Goal: Transaction & Acquisition: Purchase product/service

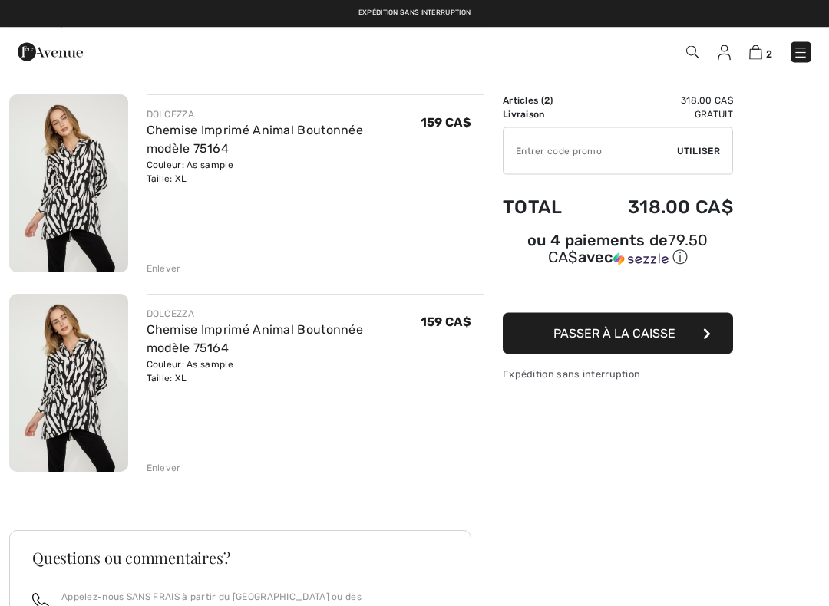
scroll to position [106, 0]
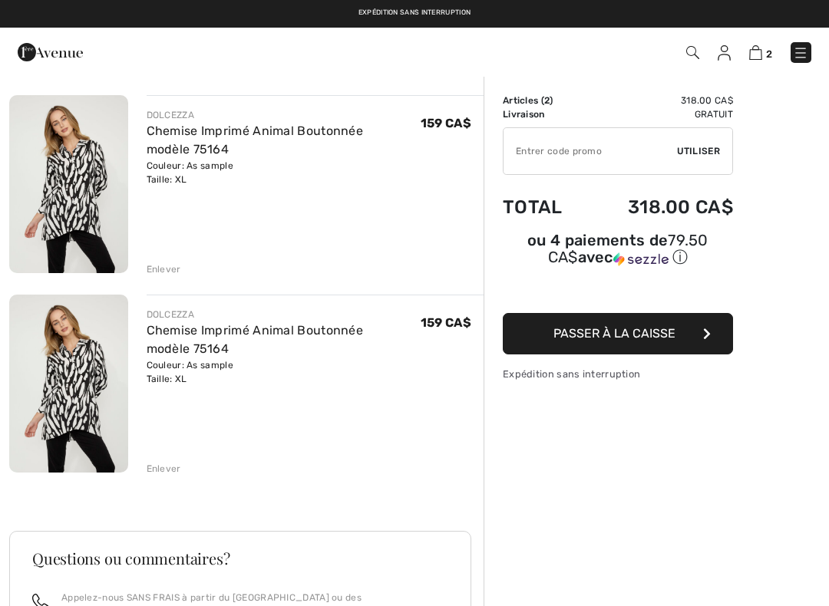
click at [161, 467] on div "Enlever" at bounding box center [164, 469] width 35 height 14
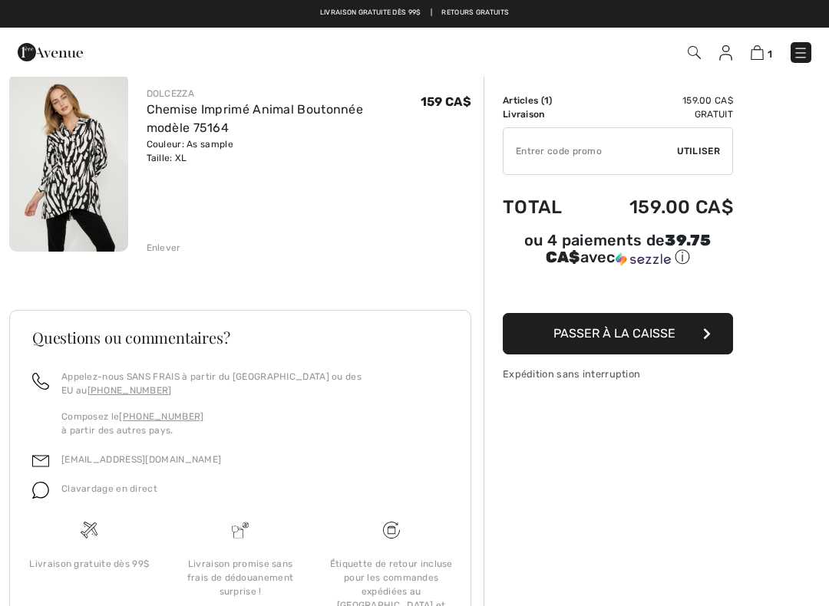
scroll to position [128, 0]
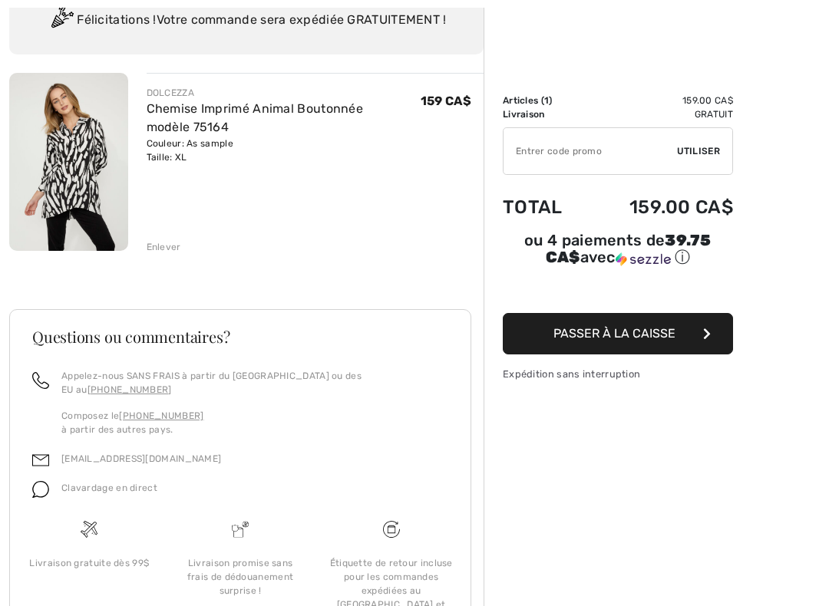
click at [635, 346] on button "Passer à la caisse" at bounding box center [618, 333] width 230 height 41
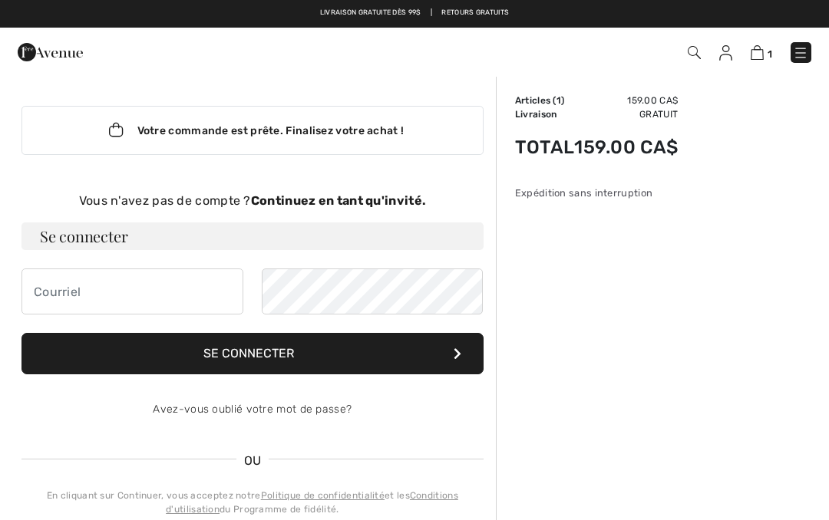
click at [166, 200] on div "Vous n'avez pas de compte ? Continuez en tant qu'invité." at bounding box center [252, 201] width 462 height 18
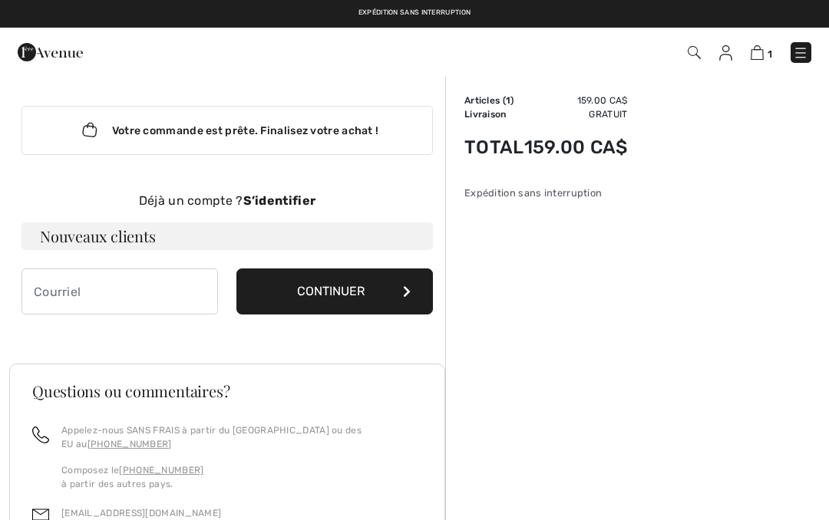
click at [101, 240] on h3 "Nouveaux clients" at bounding box center [226, 237] width 411 height 28
click at [88, 284] on input "email" at bounding box center [119, 292] width 197 height 46
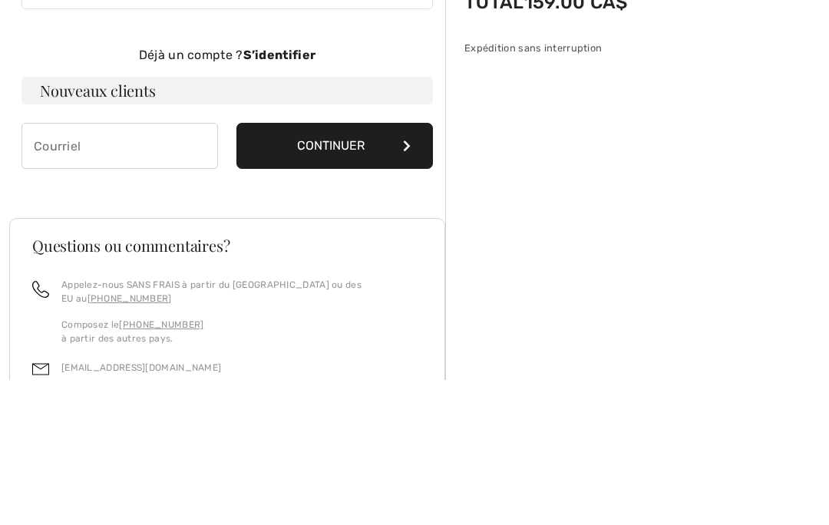
type input "[PERSON_NAME][EMAIL_ADDRESS][PERSON_NAME][DOMAIN_NAME]"
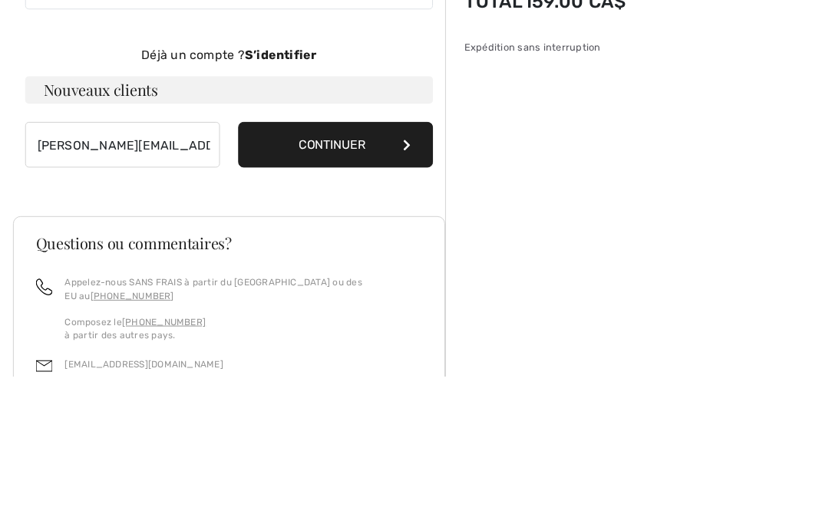
scroll to position [146, 0]
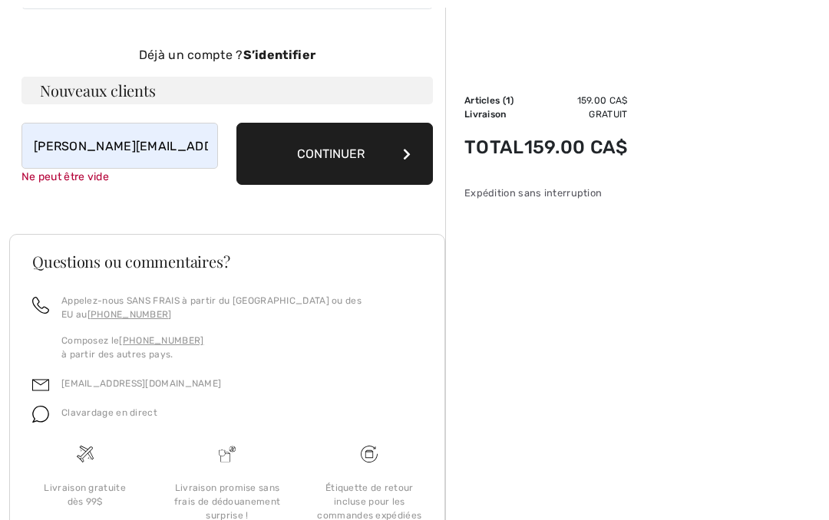
click at [412, 147] on button "Continuer" at bounding box center [334, 154] width 197 height 62
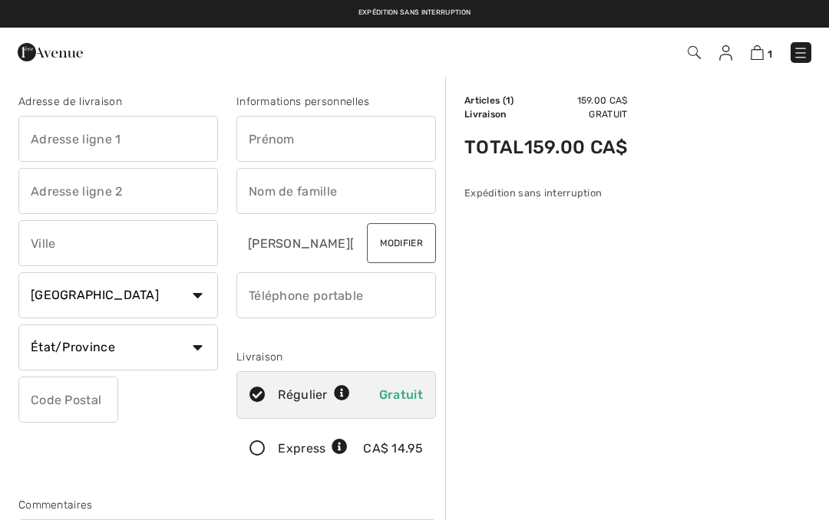
click at [123, 144] on input "text" at bounding box center [118, 139] width 200 height 46
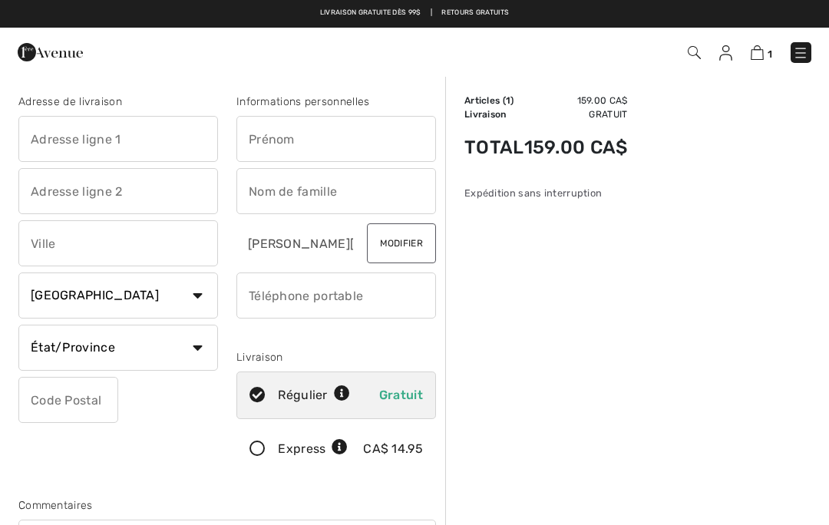
type input "[STREET_ADDRESS]"
type input "Blainville"
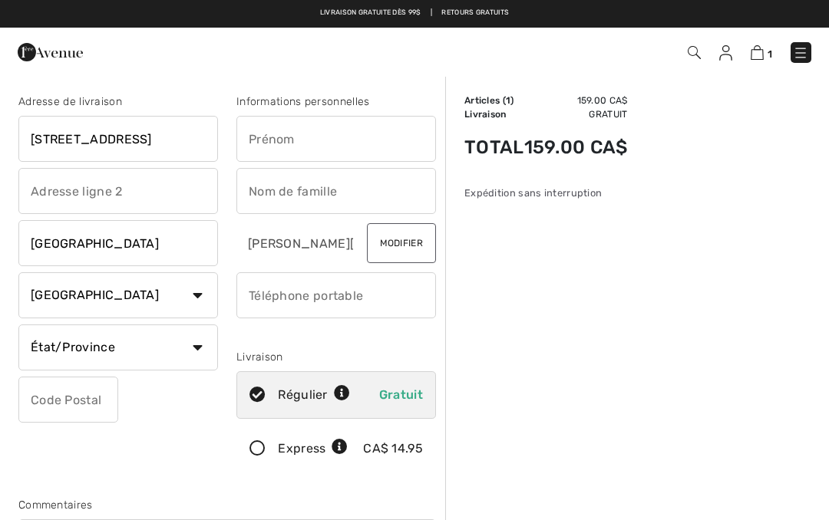
select select "QC"
type input "J7C0N3"
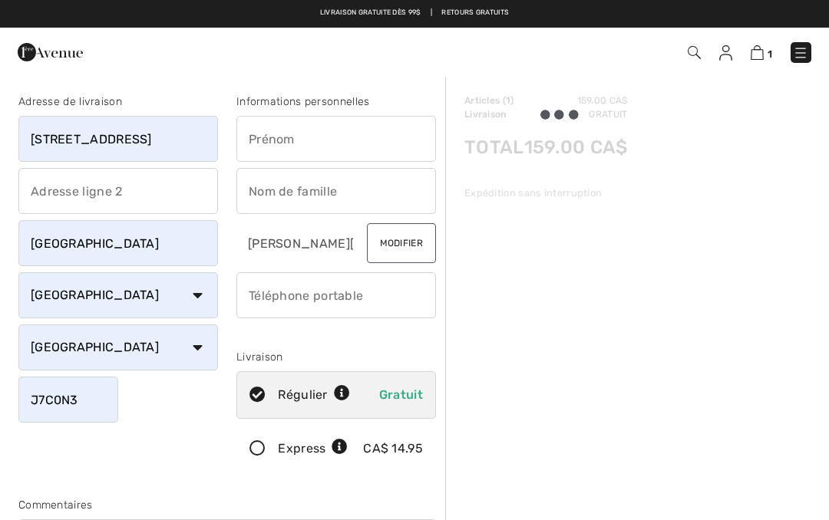
type input "Marie"
type input "Dalpe"
type input "5146296662"
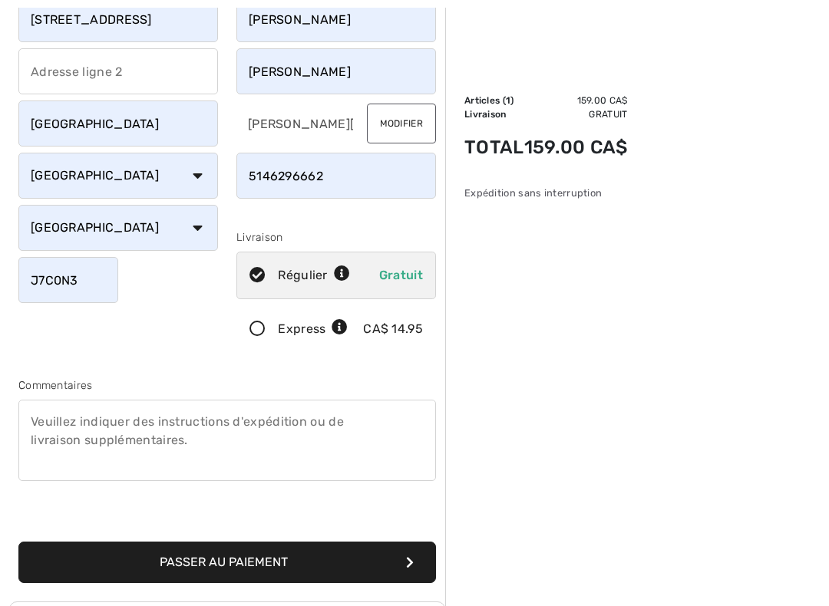
scroll to position [129, 0]
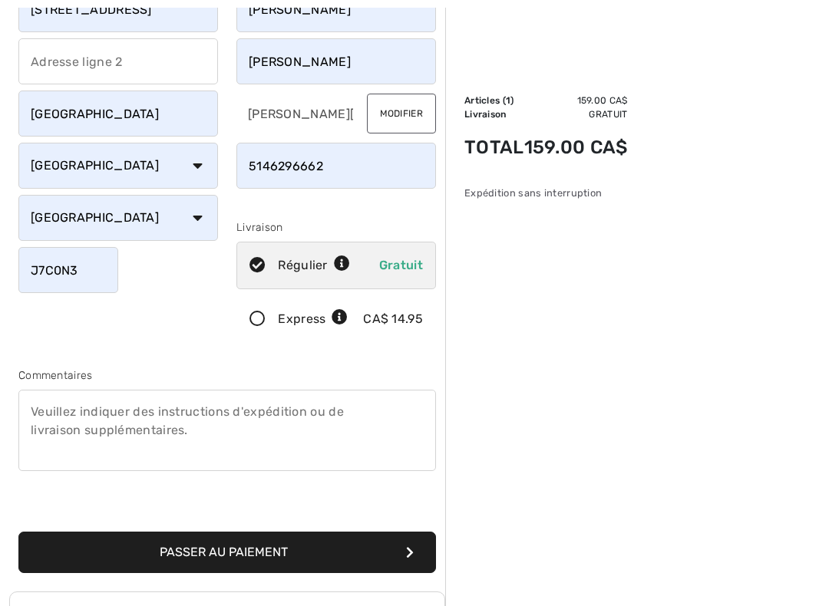
click at [223, 520] on button "Passer au paiement" at bounding box center [227, 553] width 418 height 41
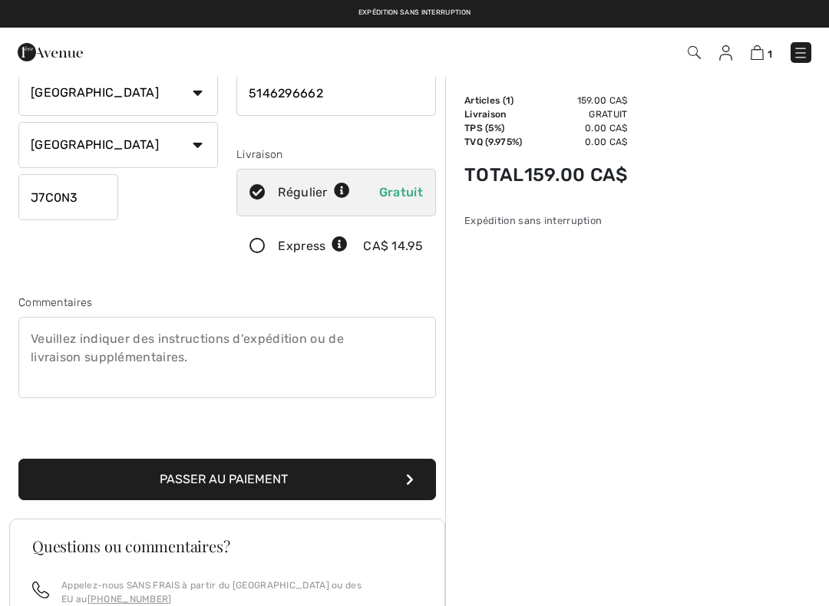
scroll to position [202, 0]
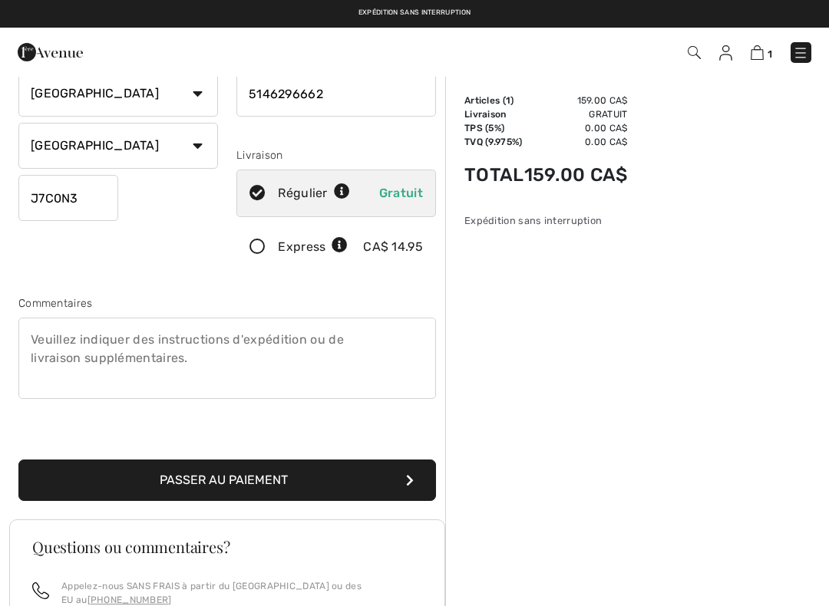
click at [237, 485] on button "Passer au paiement" at bounding box center [227, 480] width 418 height 41
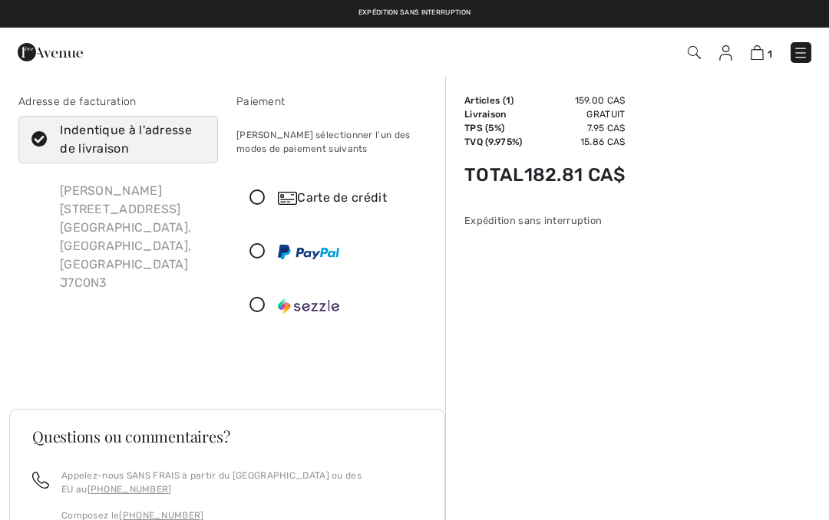
click at [258, 200] on icon at bounding box center [257, 198] width 41 height 16
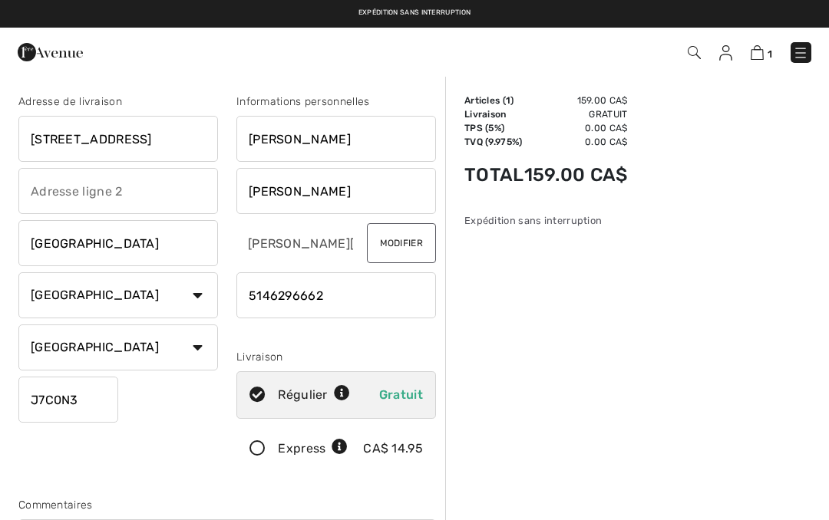
scroll to position [245, 0]
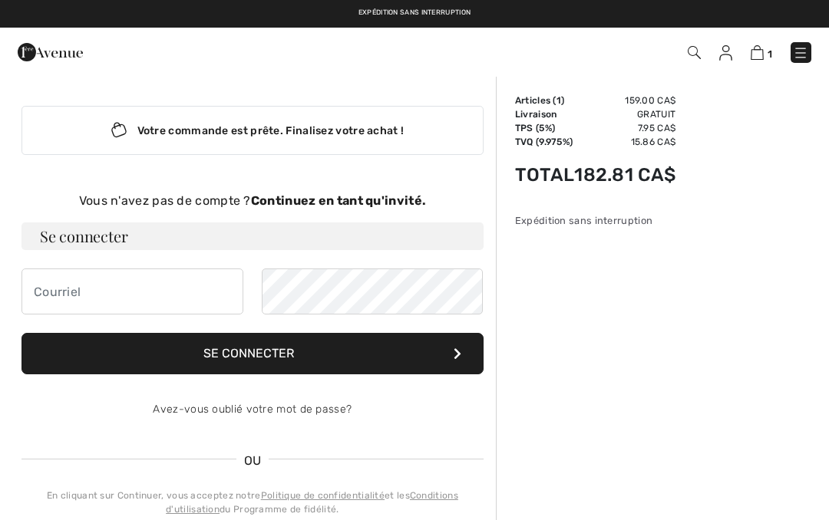
click at [91, 237] on h3 "Se connecter" at bounding box center [252, 237] width 462 height 28
click at [726, 59] on img at bounding box center [725, 52] width 13 height 15
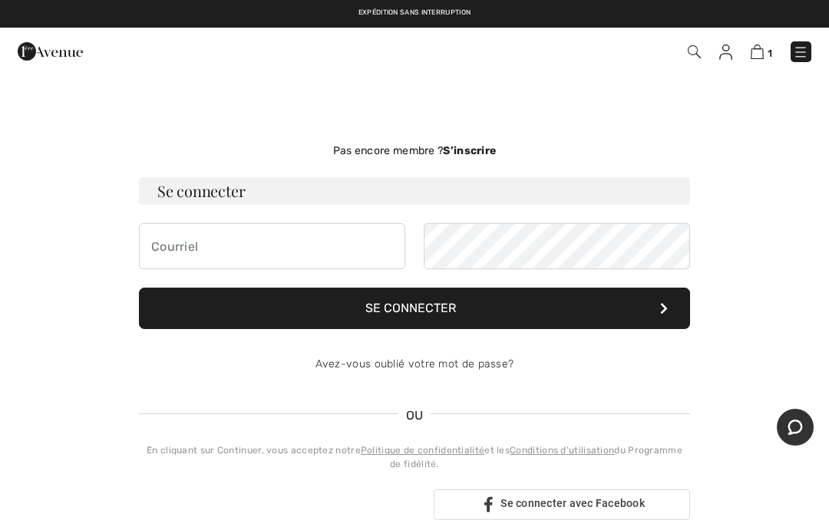
click at [477, 151] on strong "S’inscrire" at bounding box center [469, 150] width 53 height 13
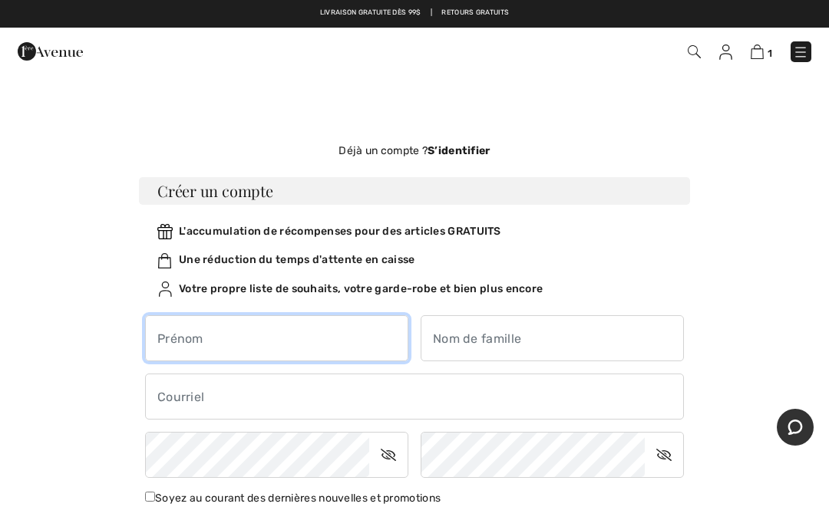
click at [239, 351] on input "text" at bounding box center [276, 339] width 263 height 46
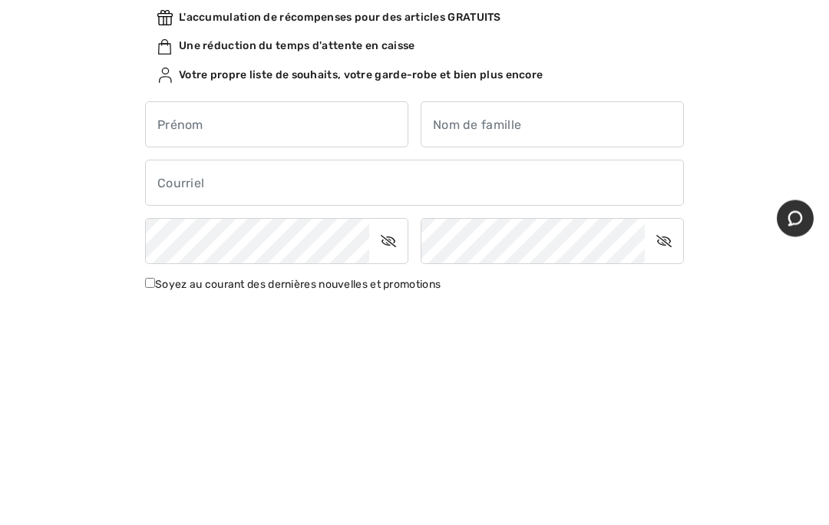
type input "[PERSON_NAME]"
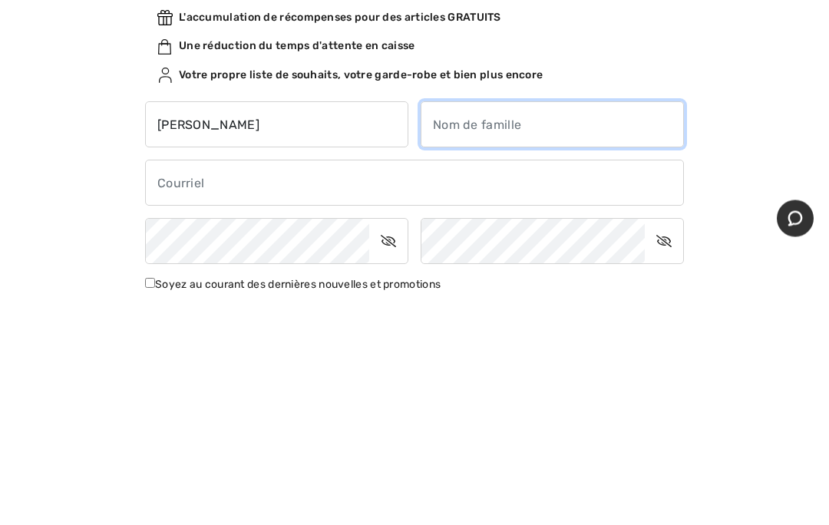
type input "[PERSON_NAME]"
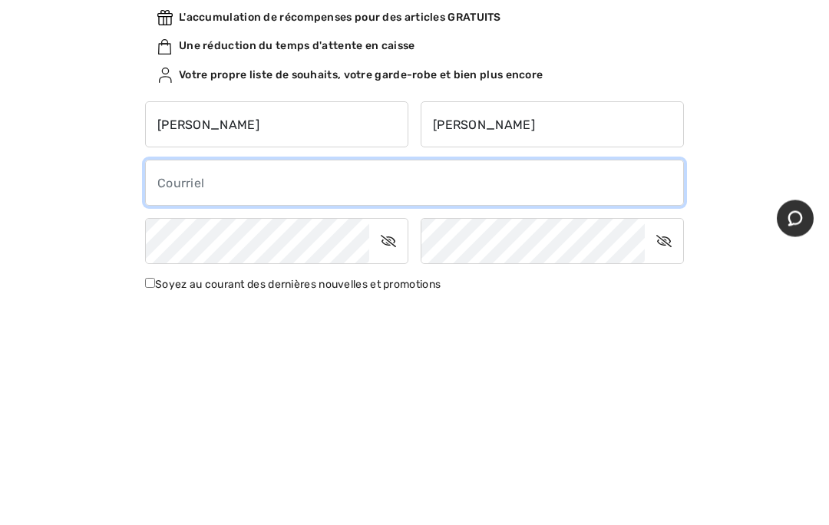
type input "[PERSON_NAME][EMAIL_ADDRESS][DOMAIN_NAME]"
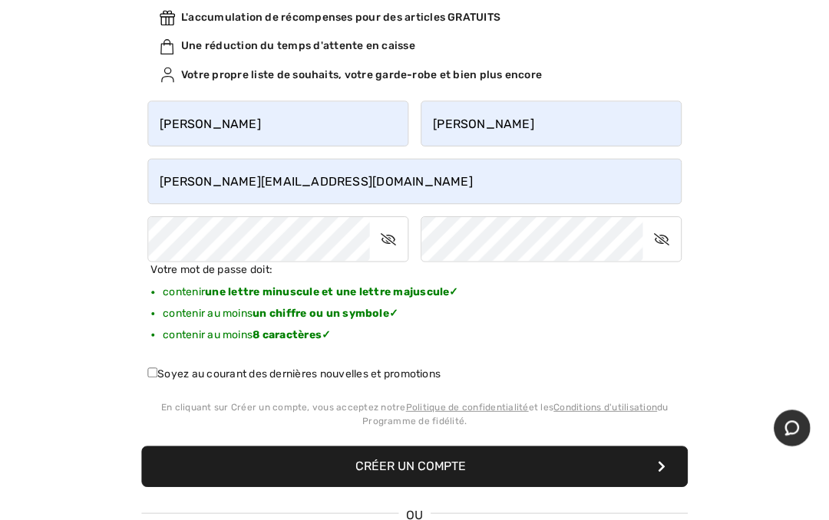
scroll to position [214, 0]
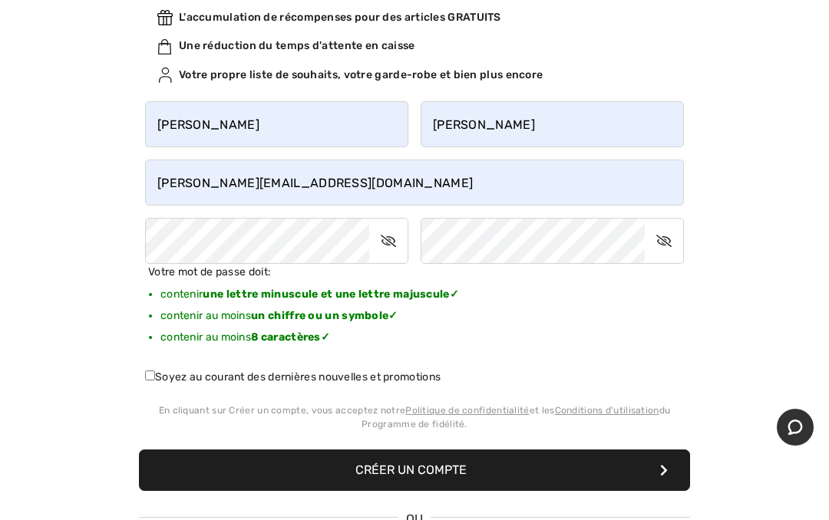
click at [154, 375] on input "Soyez au courant des dernières nouvelles et promotions" at bounding box center [150, 376] width 10 height 10
checkbox input "true"
click at [429, 478] on button "Créer un compte" at bounding box center [414, 470] width 551 height 41
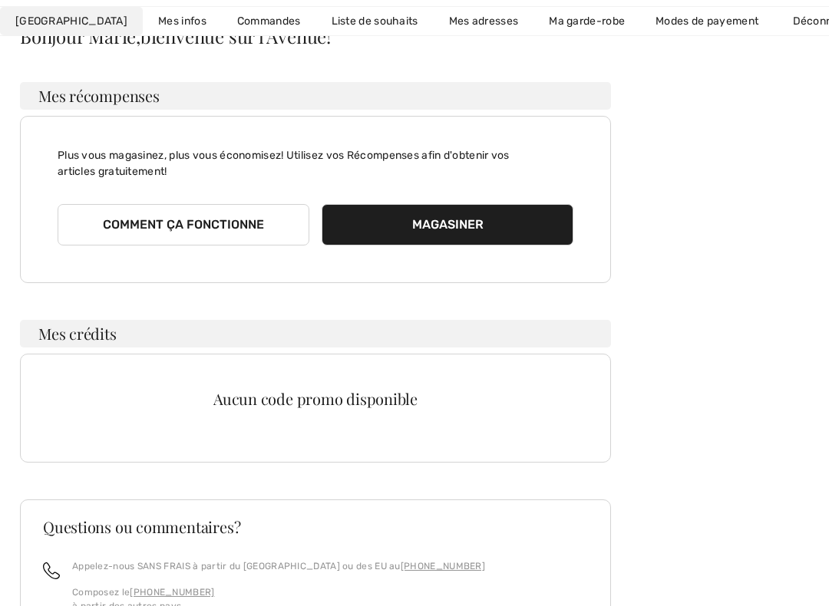
scroll to position [146, 0]
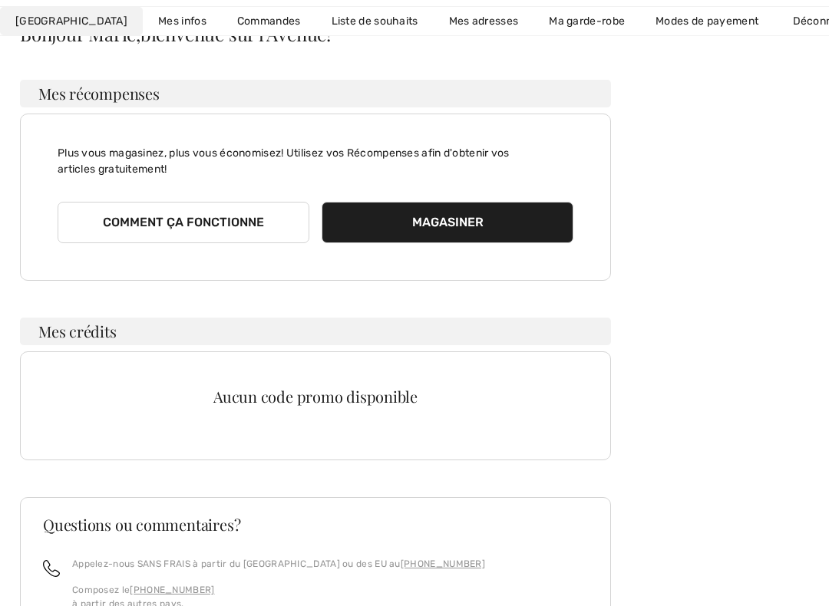
click at [451, 228] on button "Magasiner" at bounding box center [448, 222] width 252 height 41
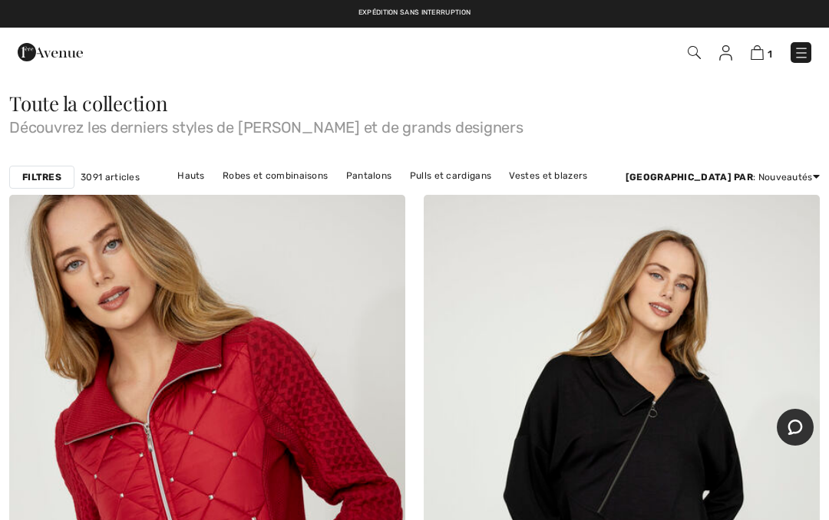
click at [771, 48] on span "1" at bounding box center [770, 54] width 5 height 12
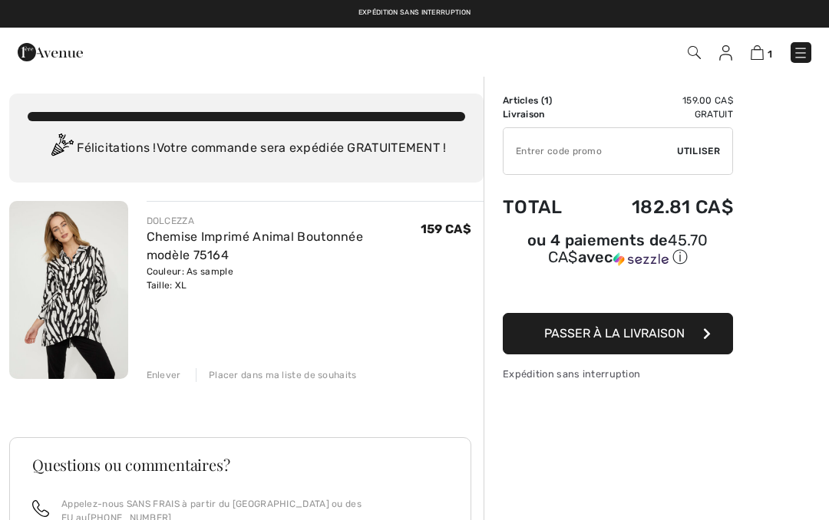
click at [675, 153] on input "TEXT" at bounding box center [590, 151] width 173 height 46
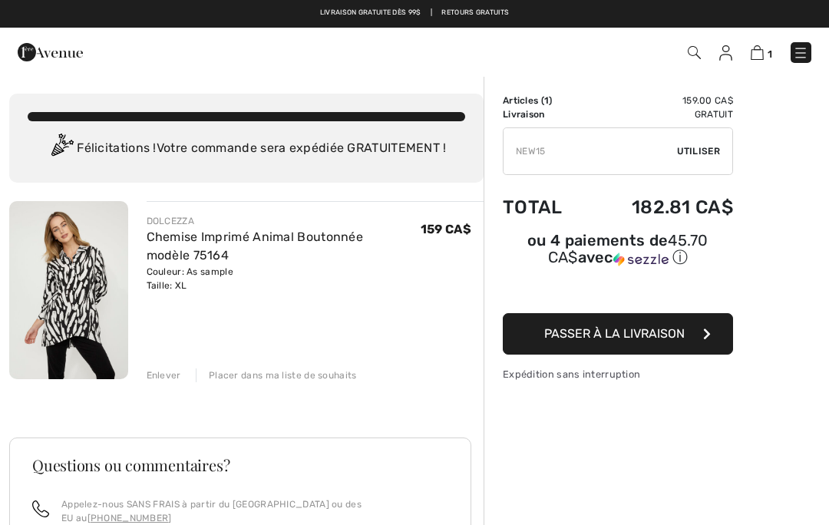
type input "NEW15"
click at [708, 153] on span "Utiliser" at bounding box center [698, 151] width 43 height 14
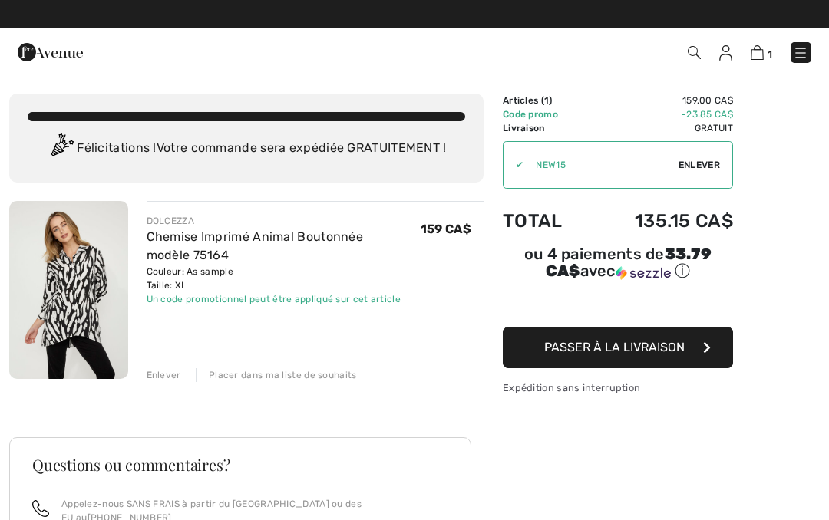
click at [596, 359] on button "Passer à la livraison" at bounding box center [618, 347] width 230 height 41
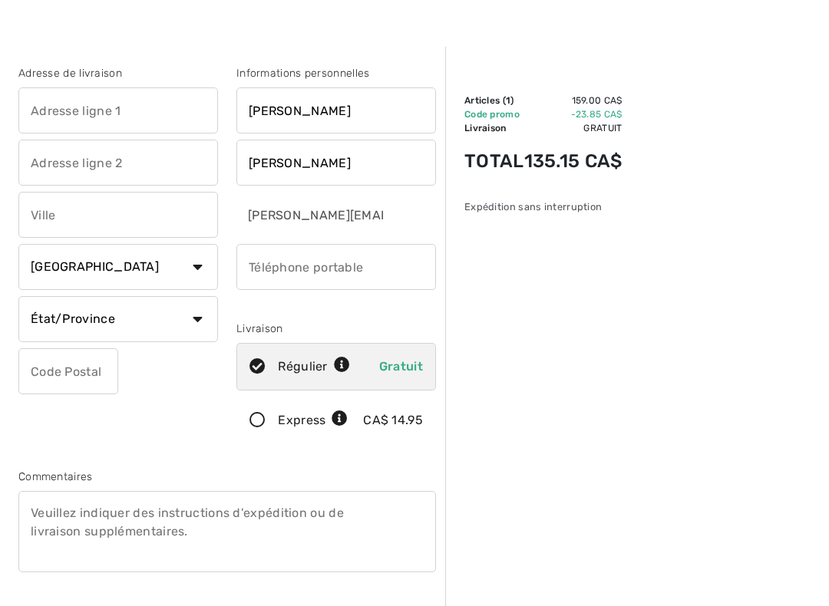
scroll to position [28, 0]
click at [62, 117] on input "text" at bounding box center [118, 111] width 200 height 46
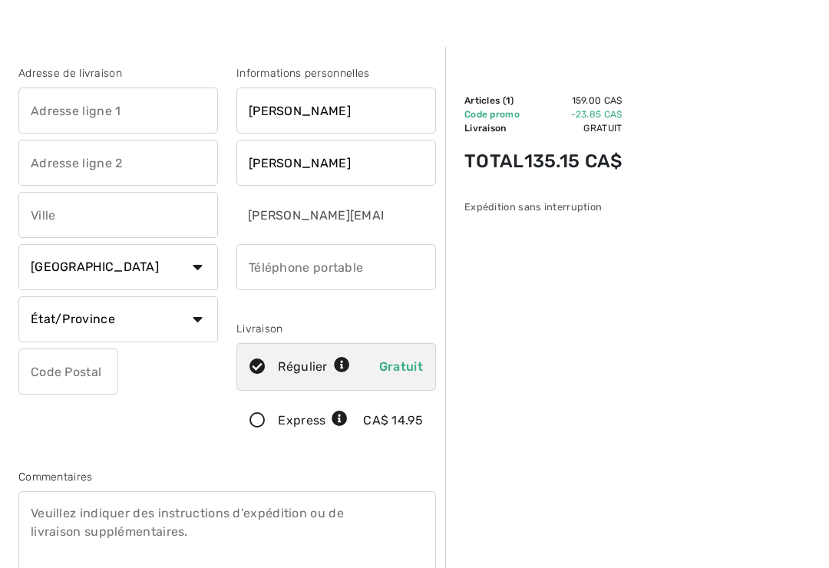
type input "[STREET_ADDRESS]"
type input "[GEOGRAPHIC_DATA]"
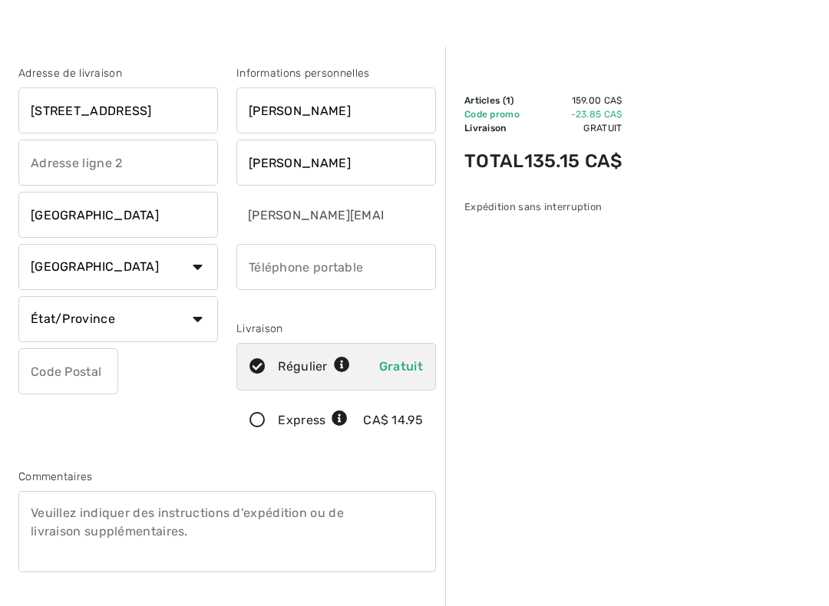
select select "FR"
type input "QC"
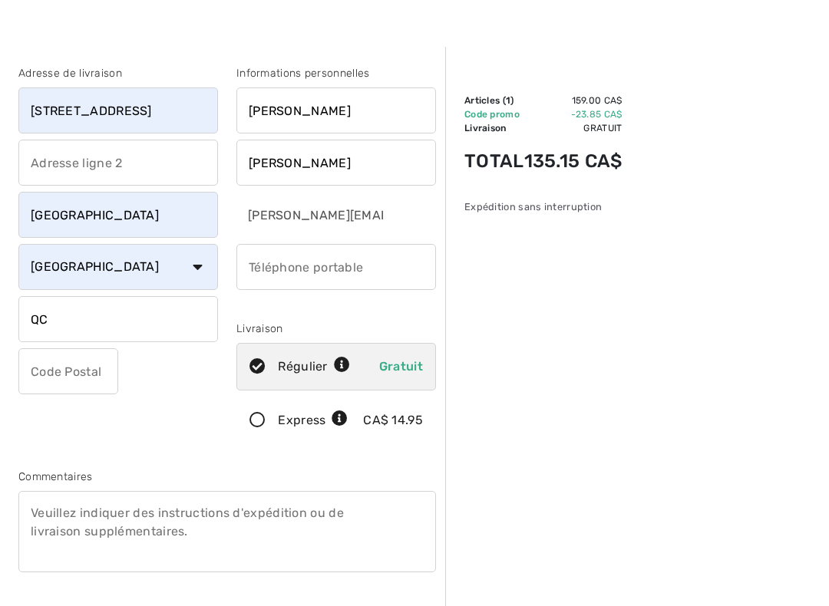
type input "J7C0N3"
click at [196, 280] on select "Pays Canada États-Unis Afghanistan Afrique du Sud Aland Albanie Algérie Allemag…" at bounding box center [118, 267] width 200 height 46
click at [593, 428] on div "Sommaire Description Articles ( 1 ) 159.00 CA$ Code promo -23.85 CA$ Livraison …" at bounding box center [637, 573] width 384 height 1053
click at [163, 114] on input "1 Rue de Brabançon" at bounding box center [118, 111] width 200 height 46
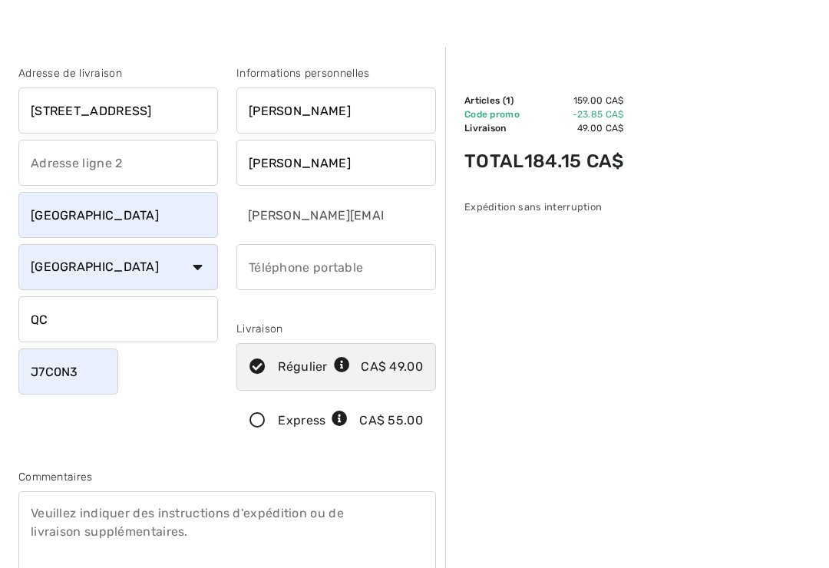
type input "1 Rue de Brabançon"
type input "5146296662"
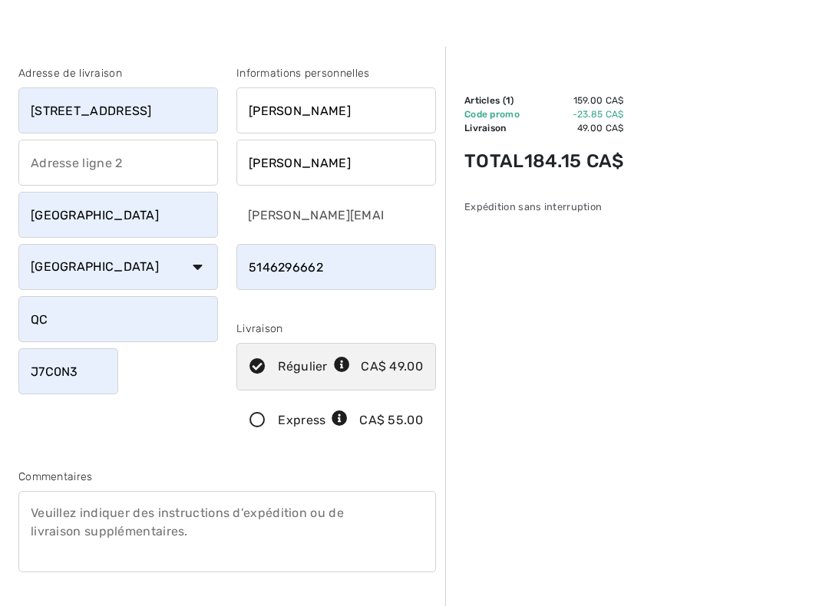
click at [157, 111] on input "1 Rue de Brabançon" at bounding box center [118, 111] width 200 height 46
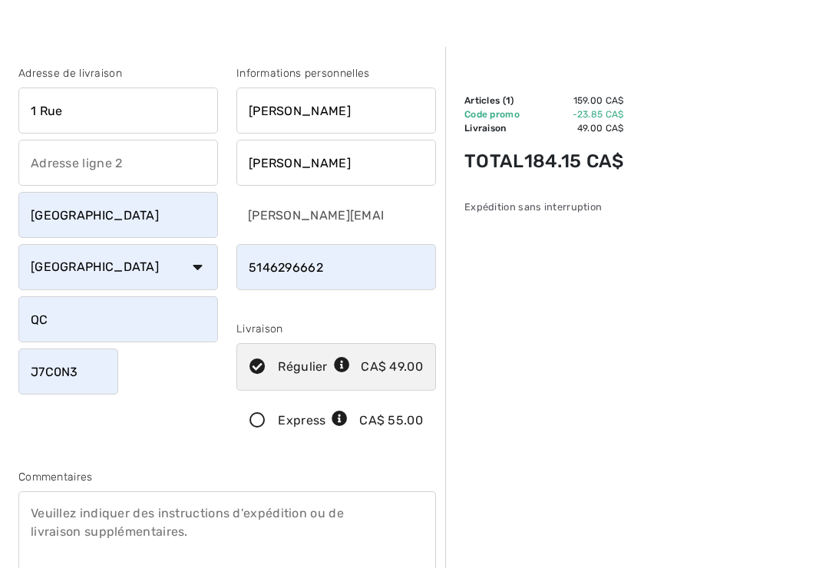
type input "1 Rue de Brabançon"
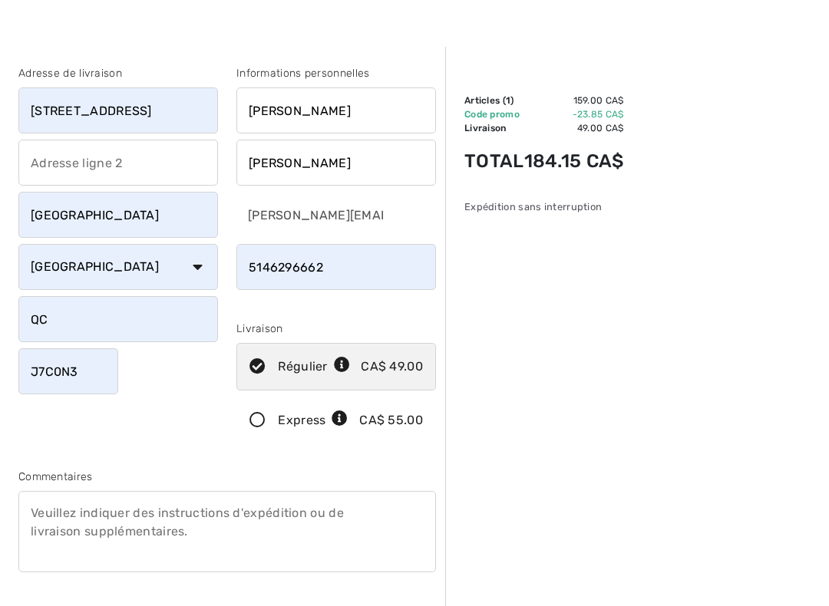
click at [58, 270] on select "Pays Canada États-Unis Afghanistan Afrique du Sud Aland Albanie Algérie Allemag…" at bounding box center [118, 267] width 200 height 46
select select "CA"
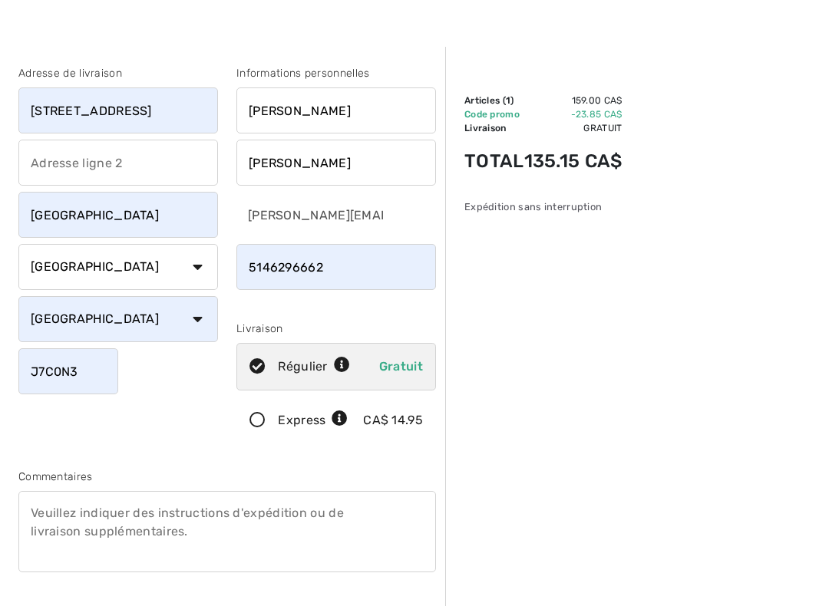
click at [685, 474] on div "Sommaire Description Articles ( 1 ) 159.00 CA$ Code promo -23.85 CA$ Livraison …" at bounding box center [637, 573] width 384 height 1053
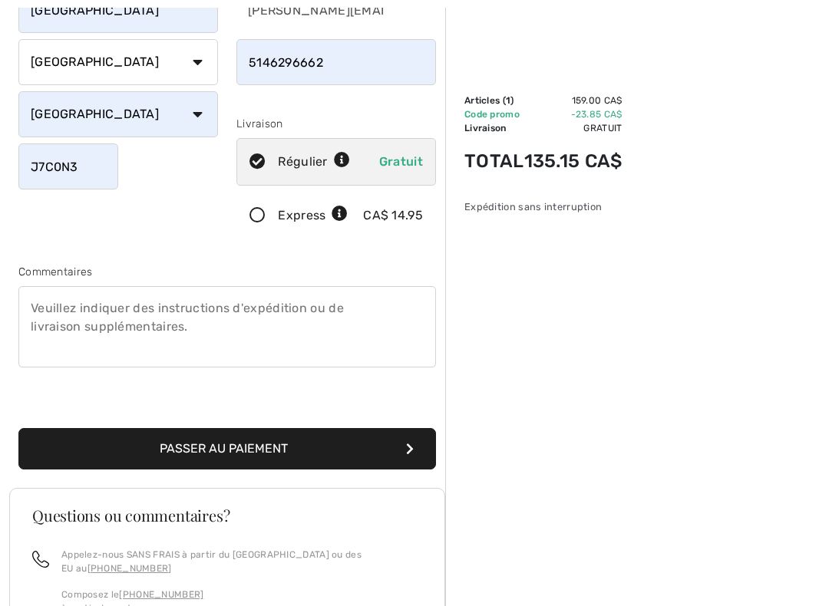
scroll to position [232, 0]
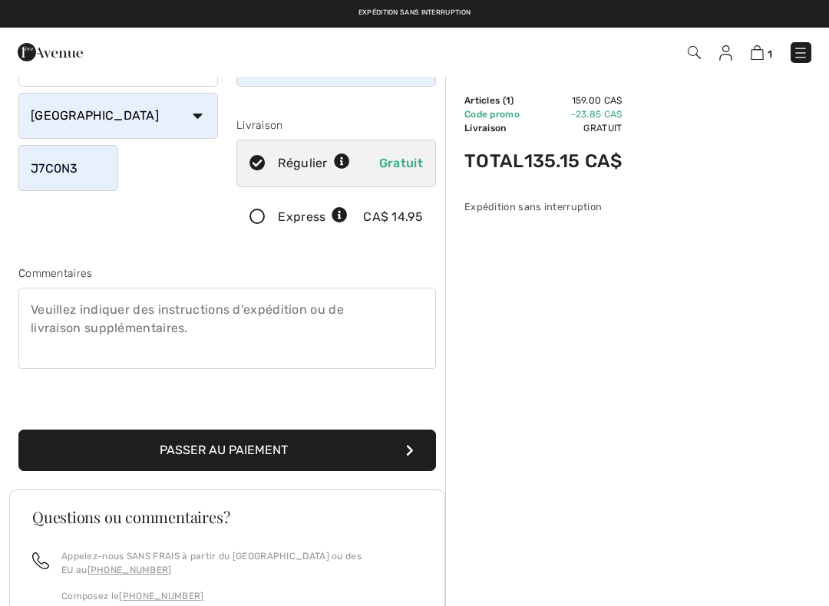
click at [220, 449] on button "Passer au paiement" at bounding box center [227, 450] width 418 height 41
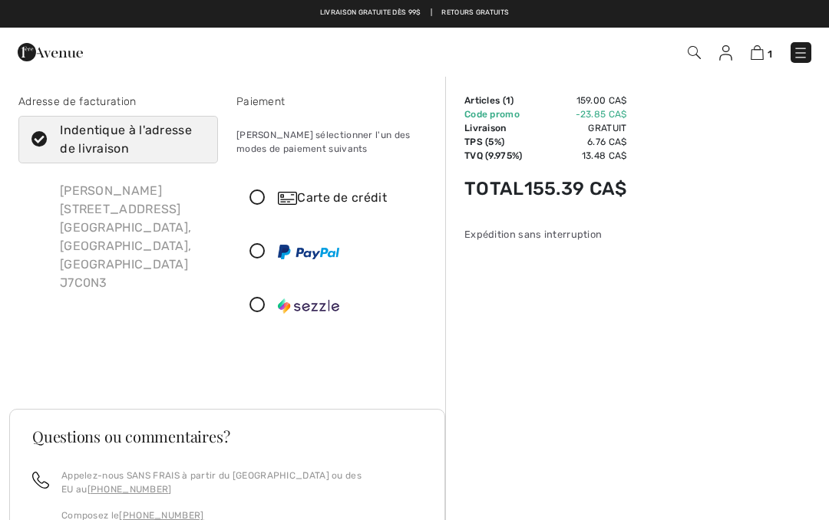
click at [255, 201] on icon at bounding box center [257, 198] width 41 height 16
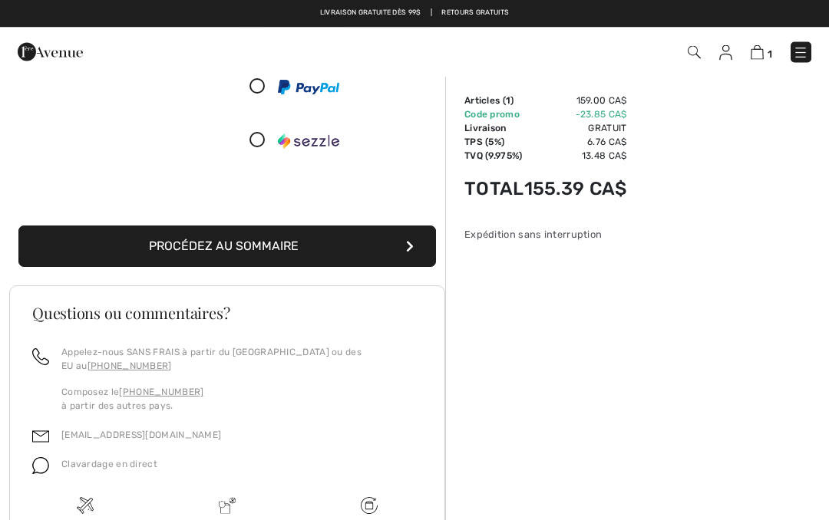
scroll to position [337, 0]
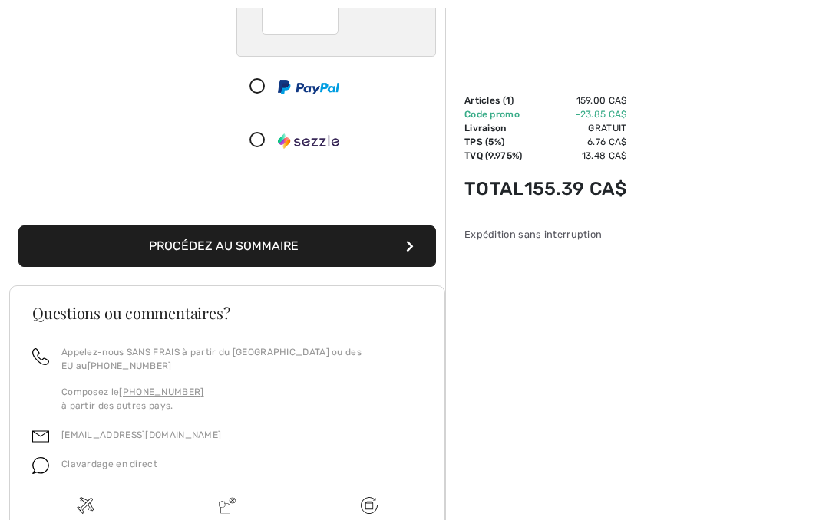
click at [226, 245] on button "Procédez au sommaire" at bounding box center [227, 246] width 418 height 41
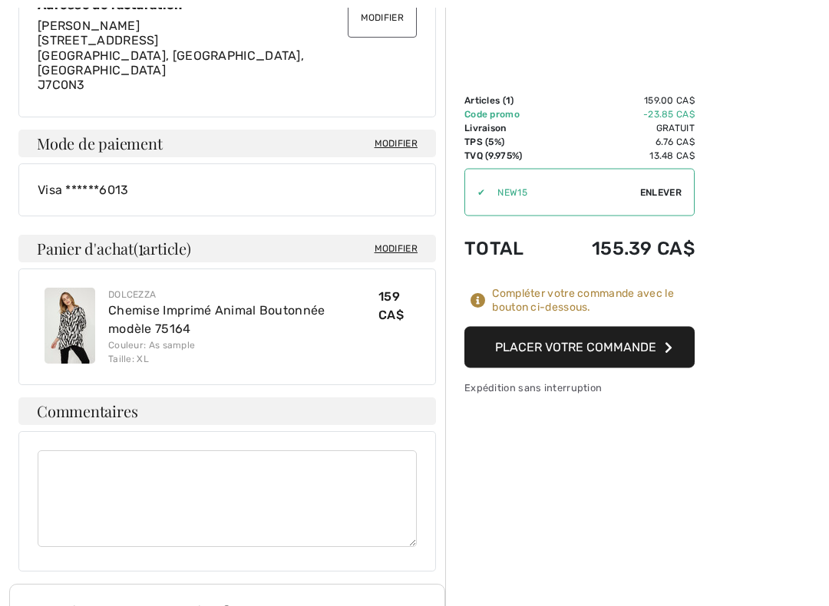
scroll to position [545, 0]
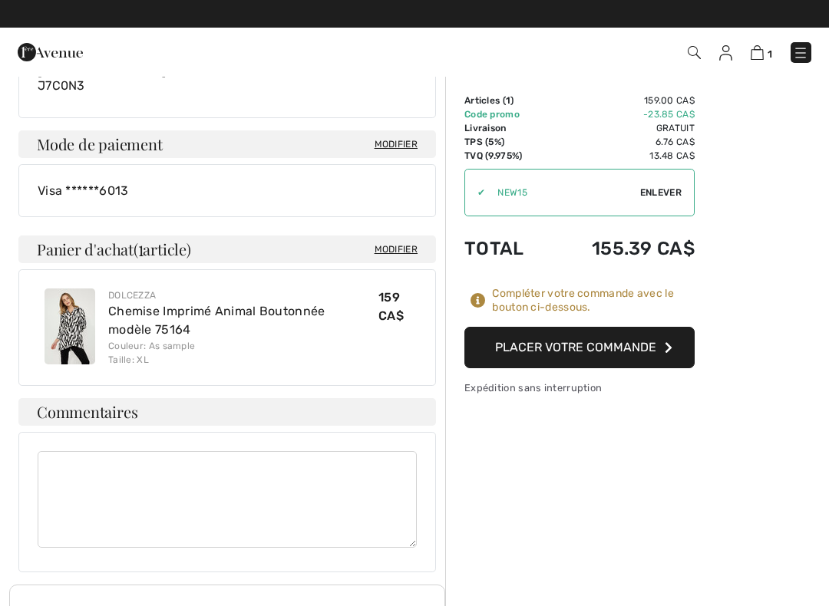
click at [583, 351] on button "Placer votre commande" at bounding box center [579, 347] width 230 height 41
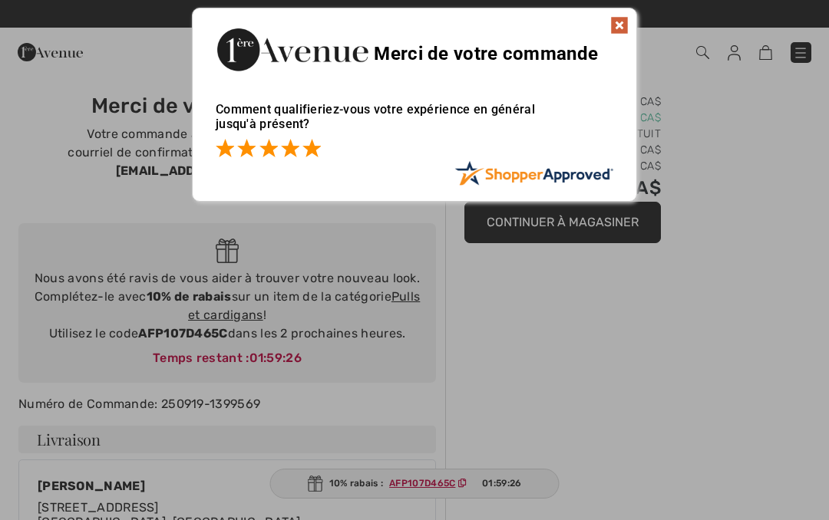
click at [309, 155] on span at bounding box center [311, 148] width 18 height 18
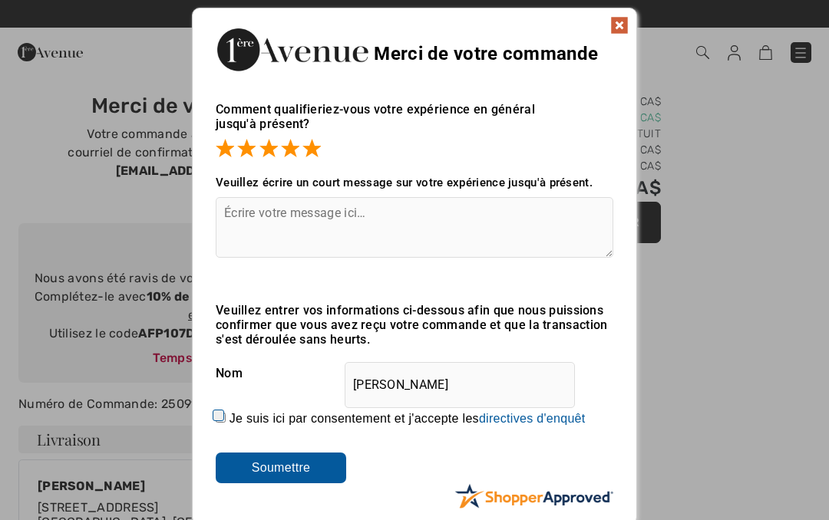
click at [623, 26] on img at bounding box center [619, 25] width 18 height 18
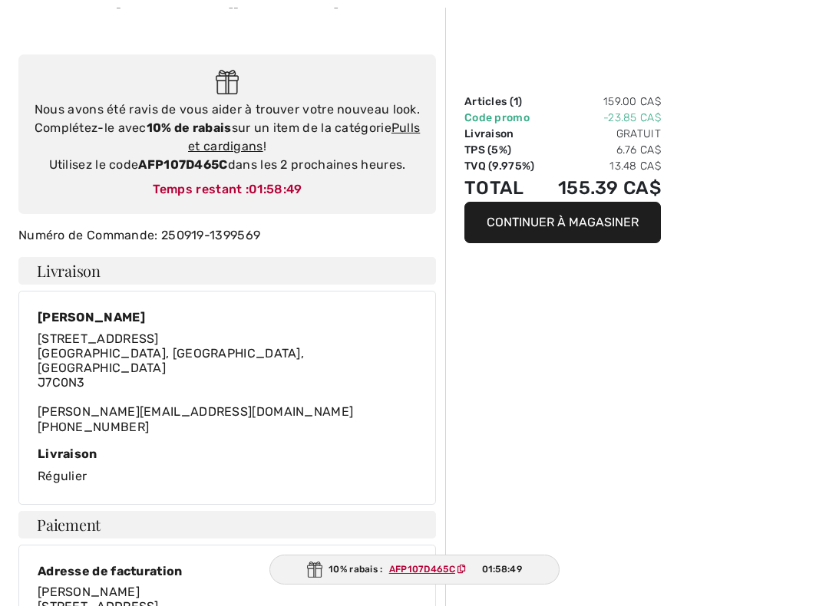
scroll to position [167, 0]
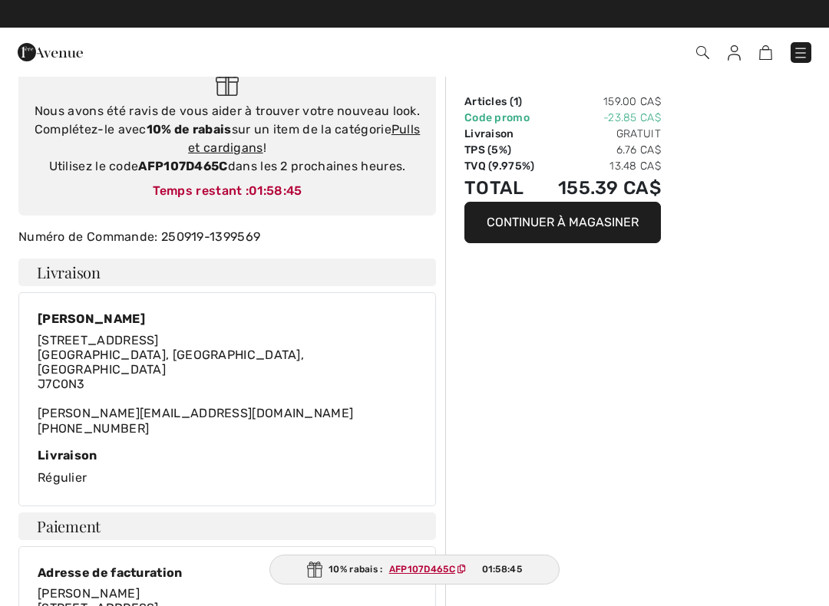
click at [237, 131] on link "Pulls et cardigans" at bounding box center [304, 138] width 232 height 33
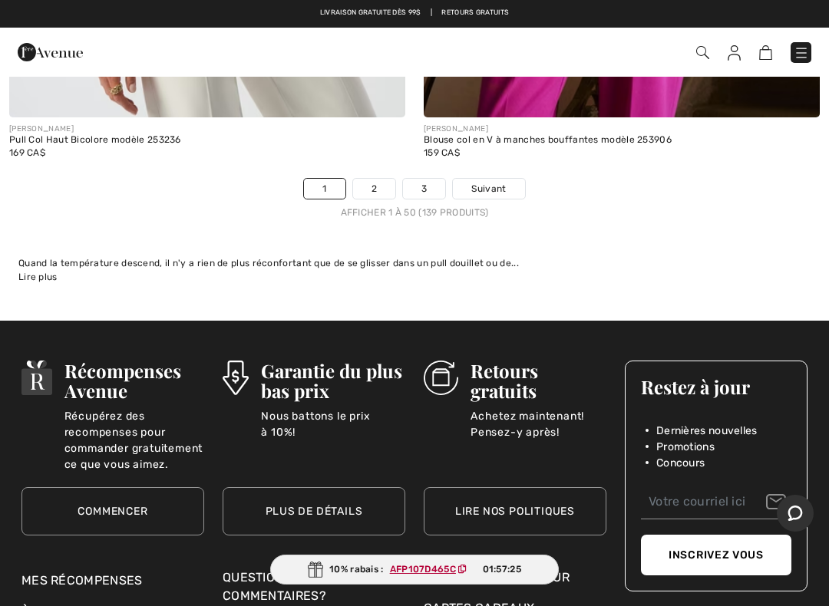
scroll to position [17349, 0]
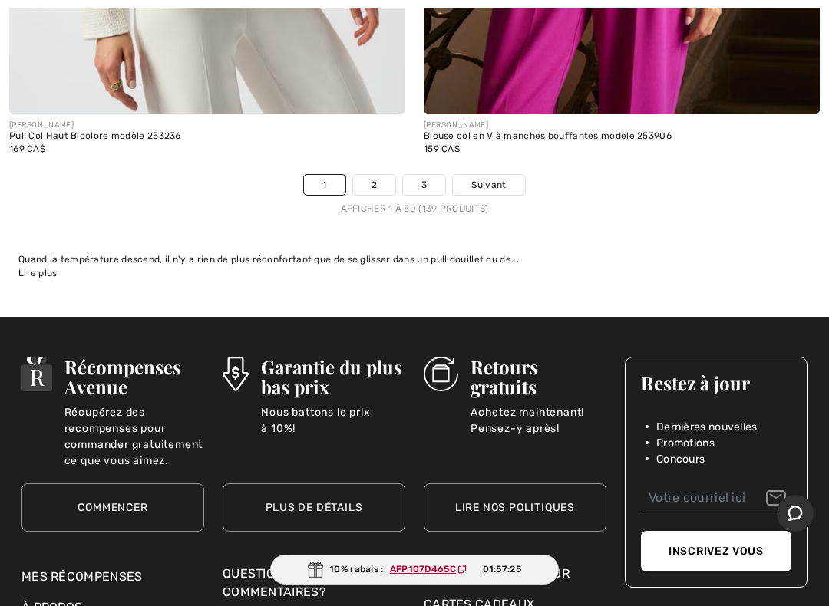
click at [379, 175] on link "2" at bounding box center [374, 185] width 42 height 20
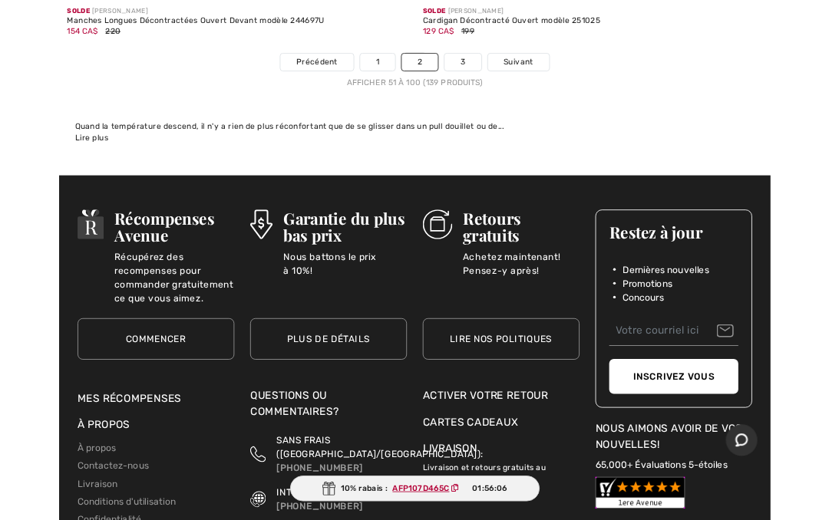
scroll to position [17312, 0]
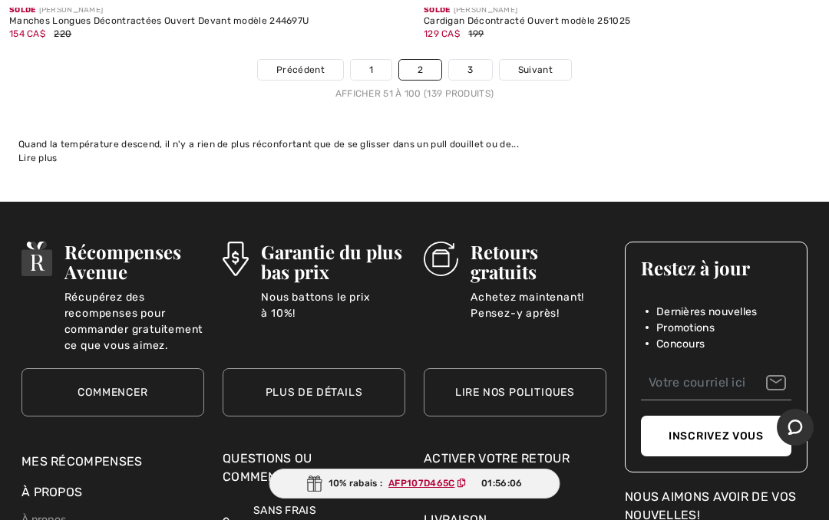
click at [474, 60] on link "3" at bounding box center [470, 70] width 42 height 20
click at [473, 60] on link "3" at bounding box center [470, 70] width 42 height 20
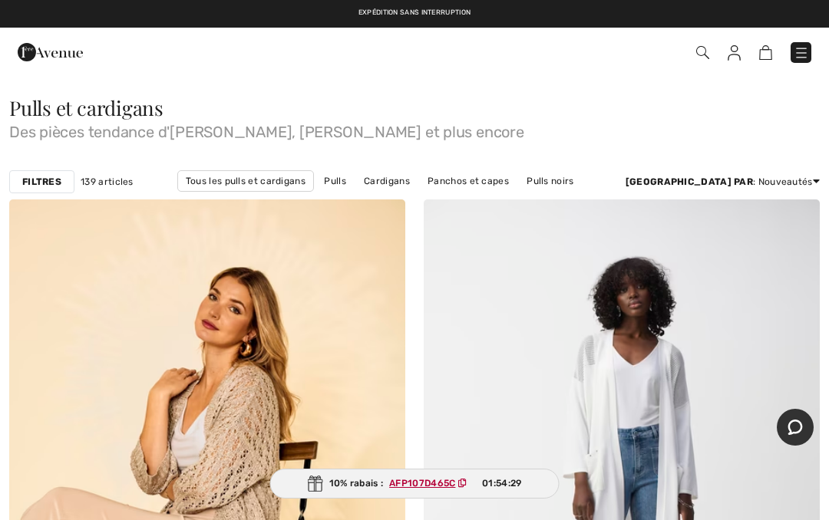
click at [263, 192] on link "Cardigans noirs" at bounding box center [219, 202] width 87 height 20
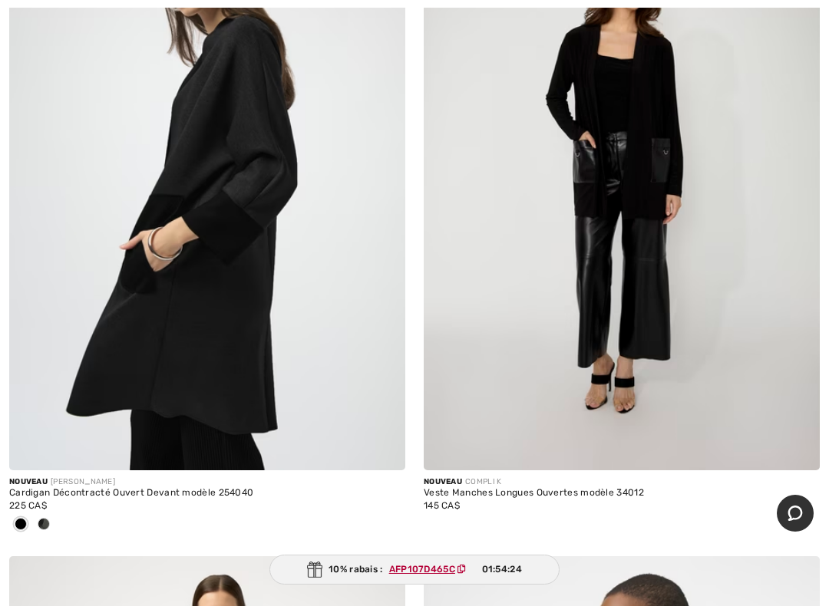
scroll to position [1012, 0]
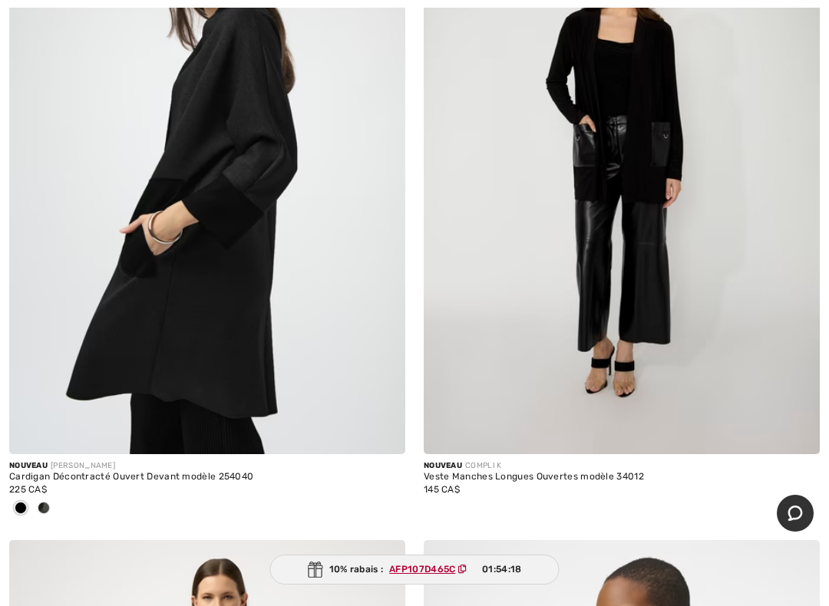
click at [226, 183] on img at bounding box center [207, 157] width 396 height 594
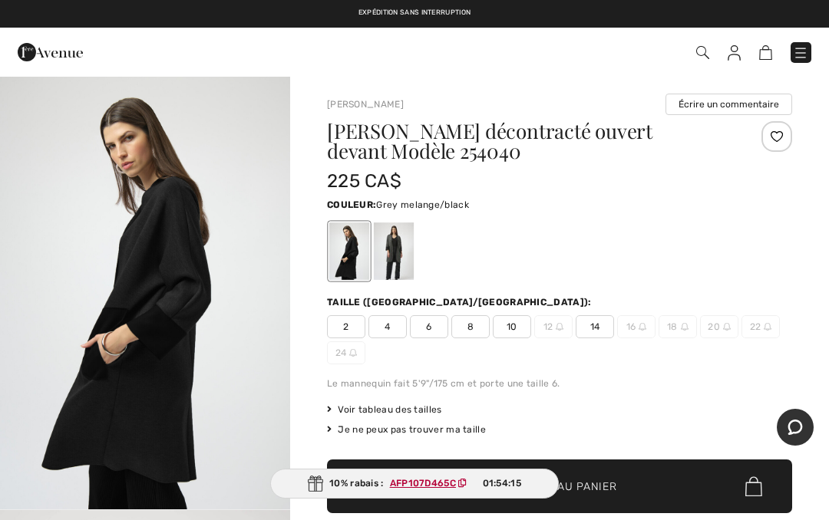
click at [401, 252] on div at bounding box center [394, 252] width 40 height 58
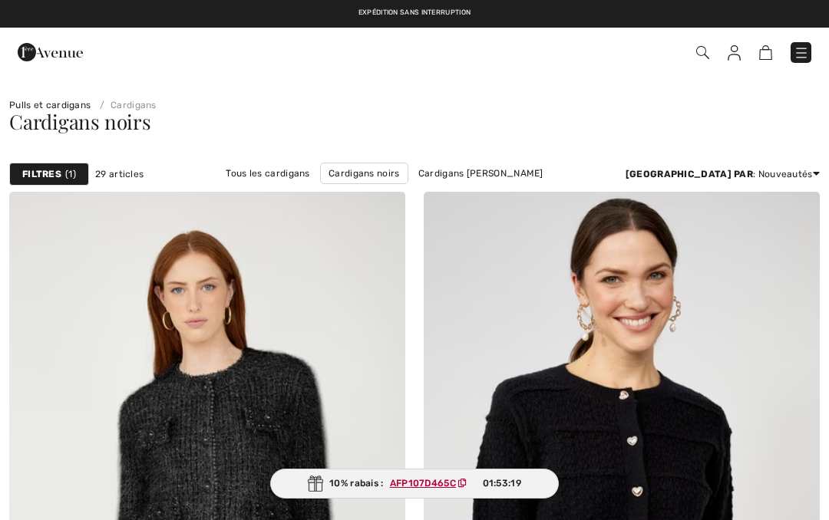
checkbox input "true"
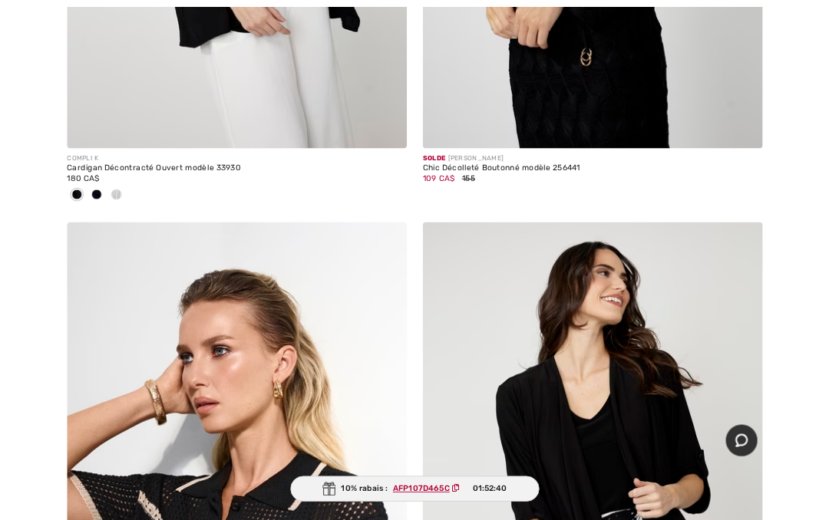
scroll to position [5506, 0]
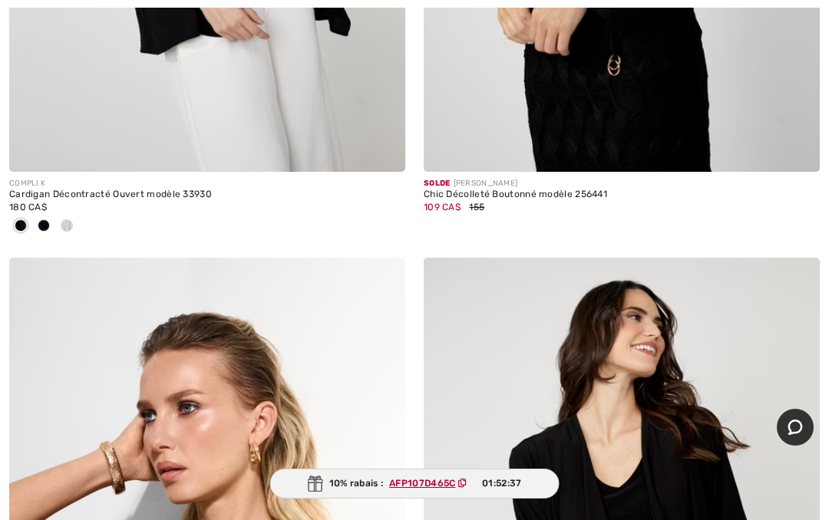
click at [69, 230] on div at bounding box center [66, 226] width 23 height 25
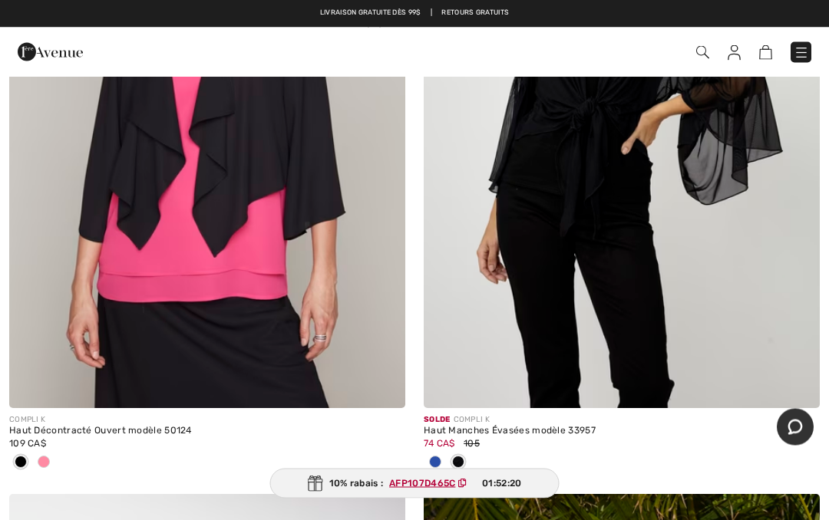
scroll to position [6394, 0]
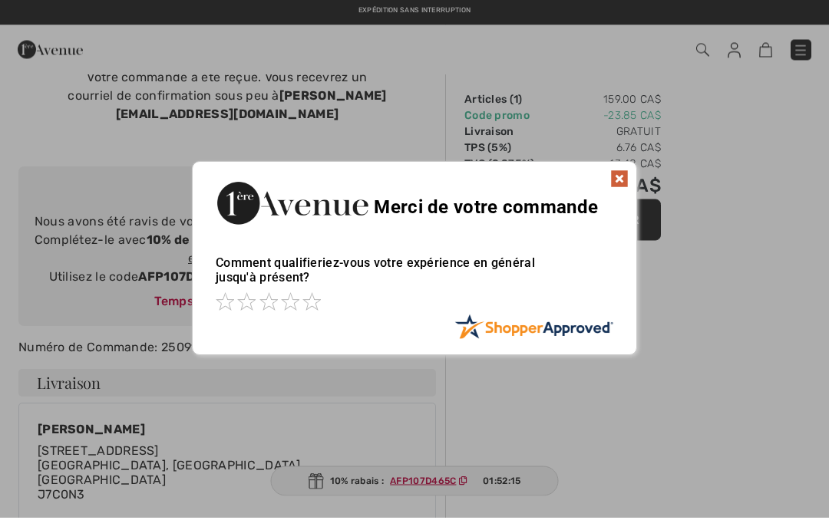
scroll to position [57, 0]
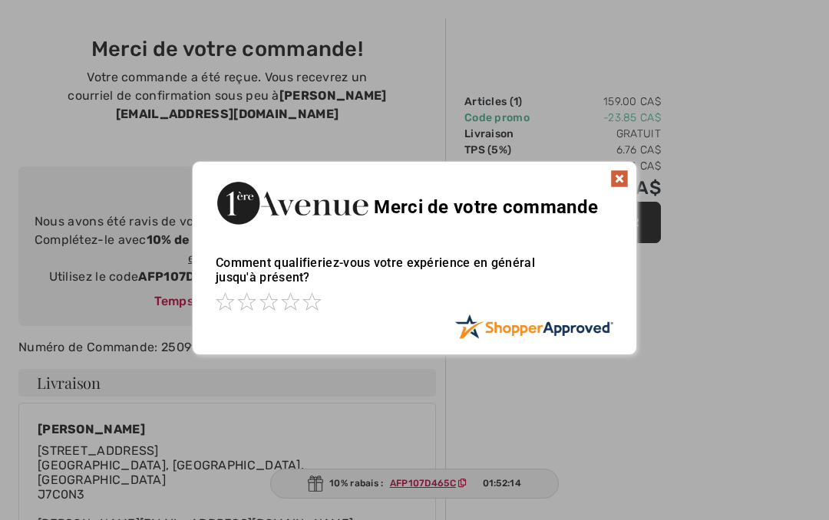
click at [616, 187] on img at bounding box center [619, 179] width 18 height 18
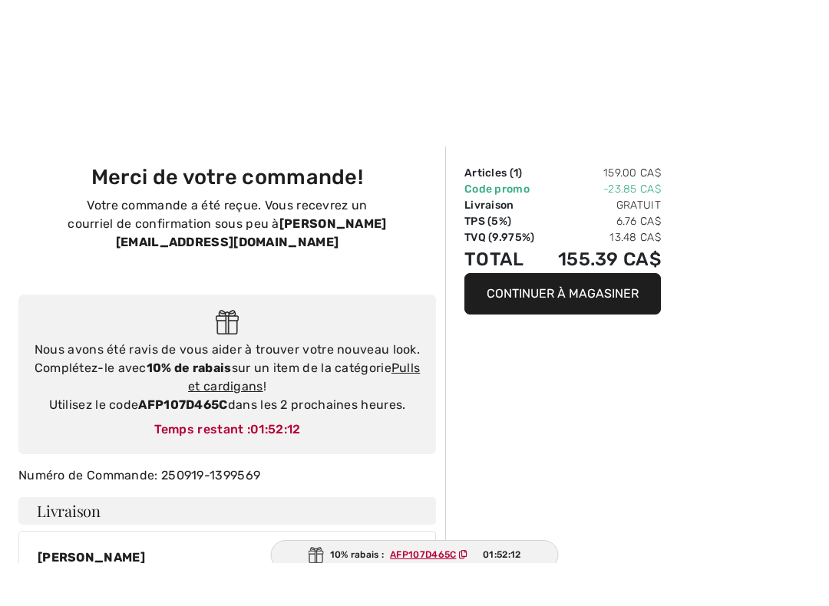
scroll to position [2, 0]
